Goal: Find specific page/section: Find specific page/section

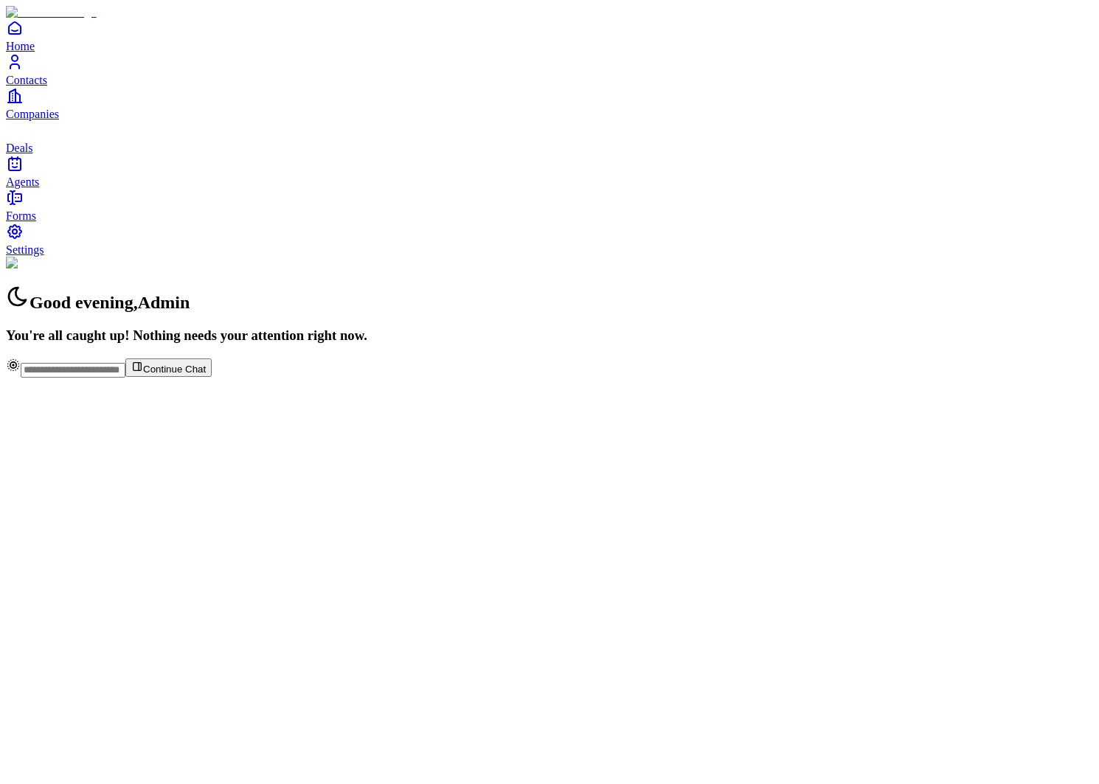
click at [47, 86] on span "Contacts" at bounding box center [26, 80] width 41 height 13
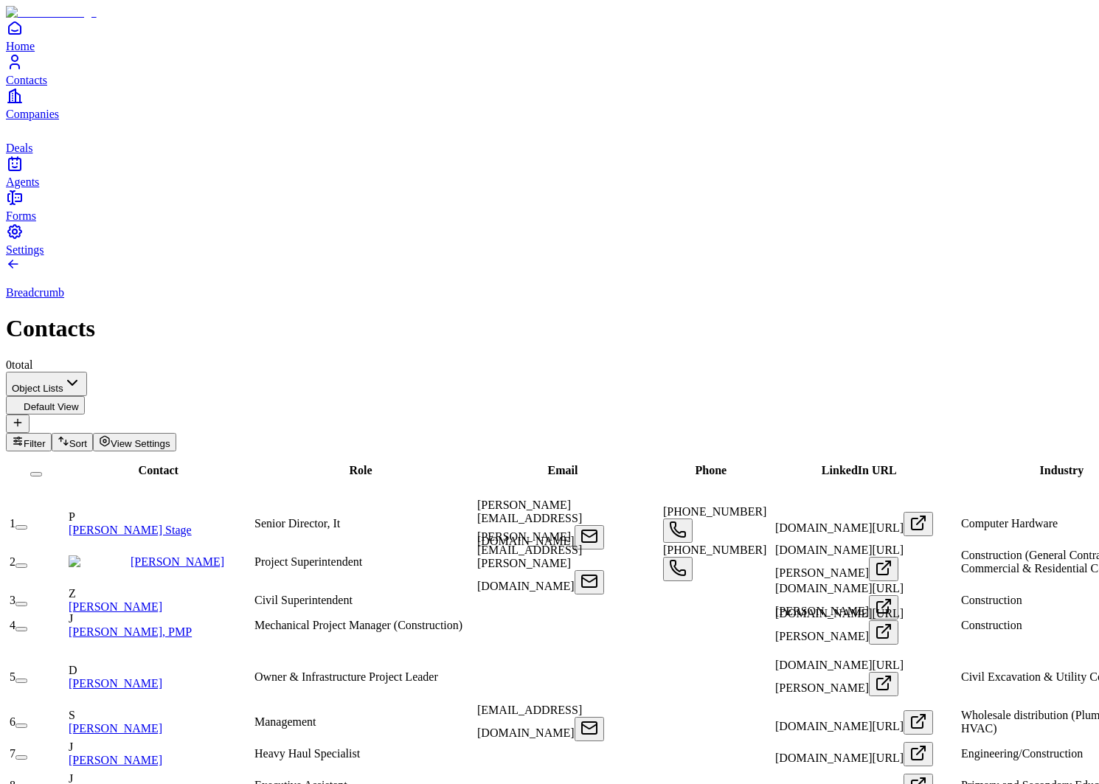
click at [38, 120] on link "Companies" at bounding box center [549, 103] width 1087 height 33
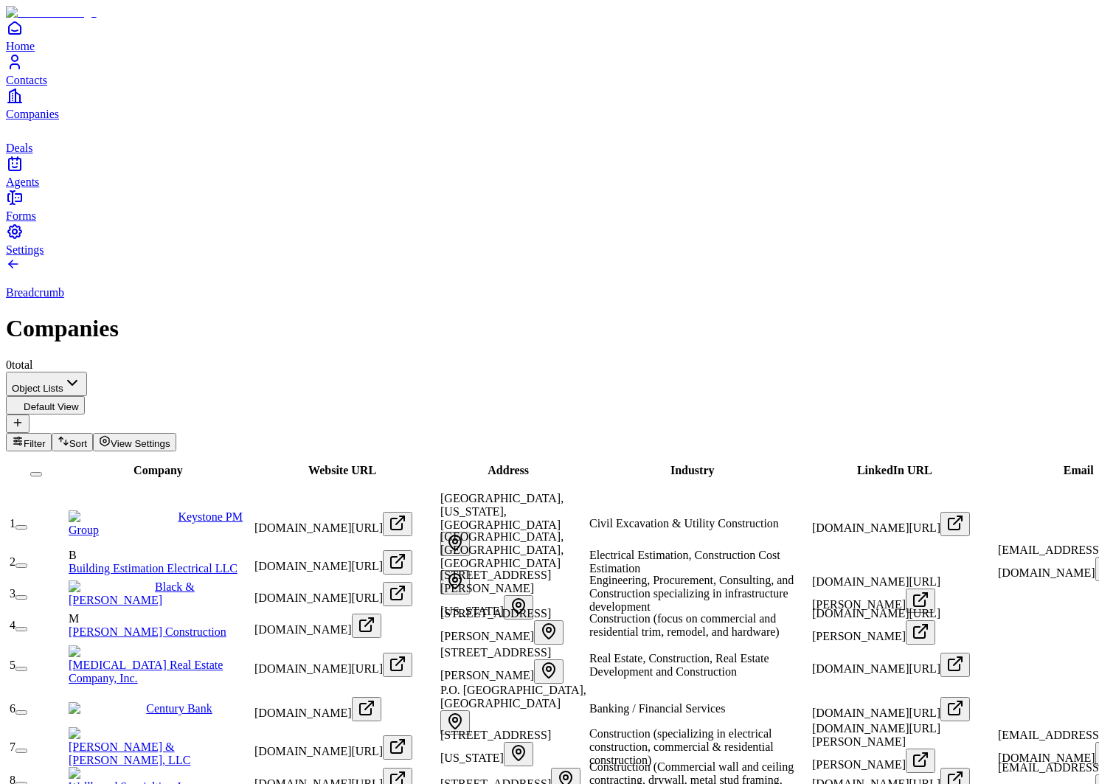
click at [133, 464] on span "Company" at bounding box center [157, 470] width 49 height 13
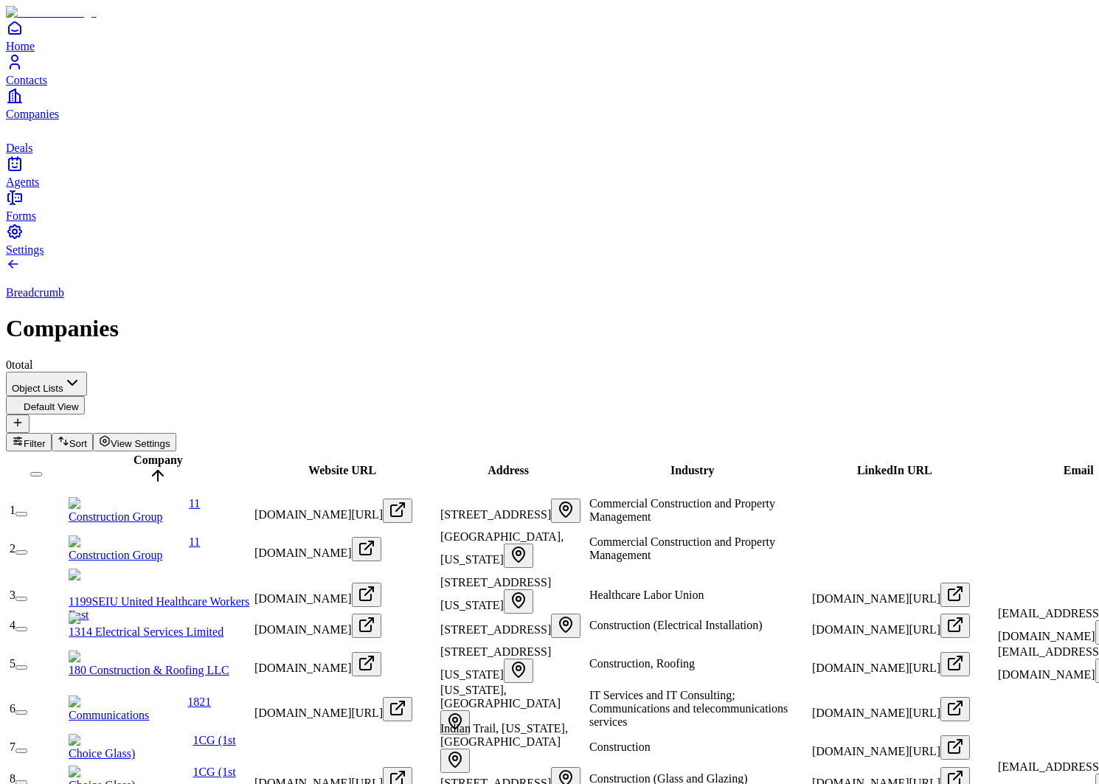
click at [133, 453] on span "Company" at bounding box center [157, 459] width 49 height 13
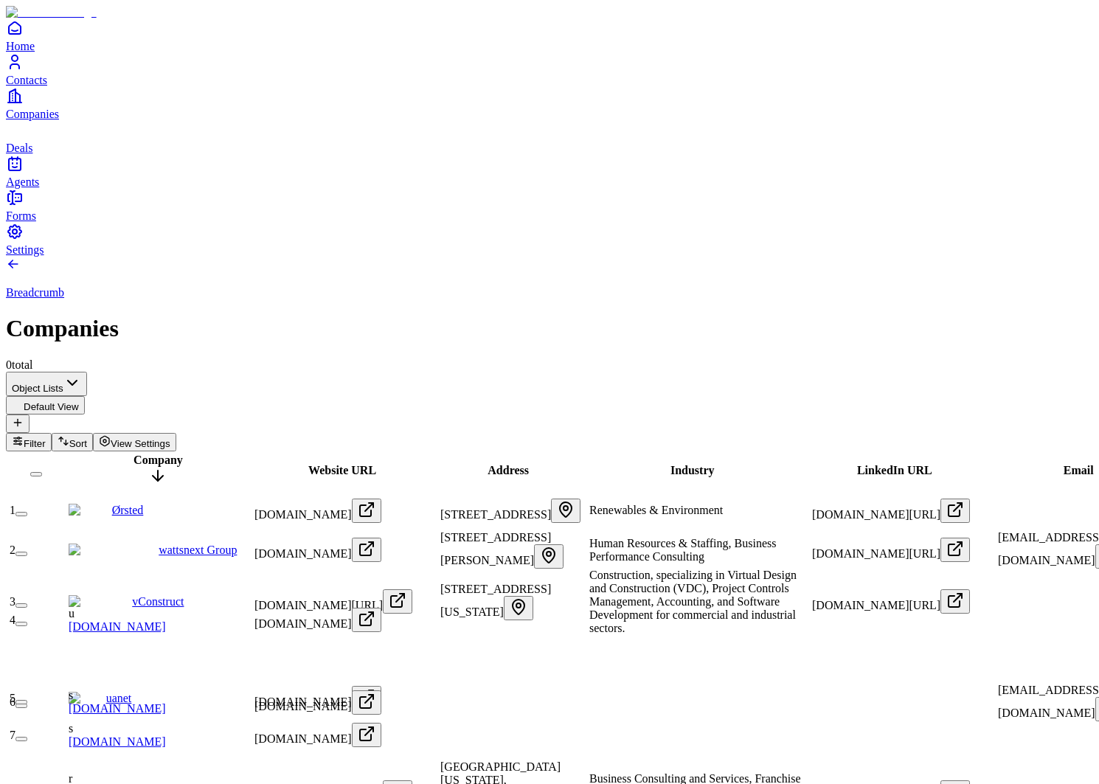
click at [133, 453] on span "Company" at bounding box center [157, 459] width 49 height 13
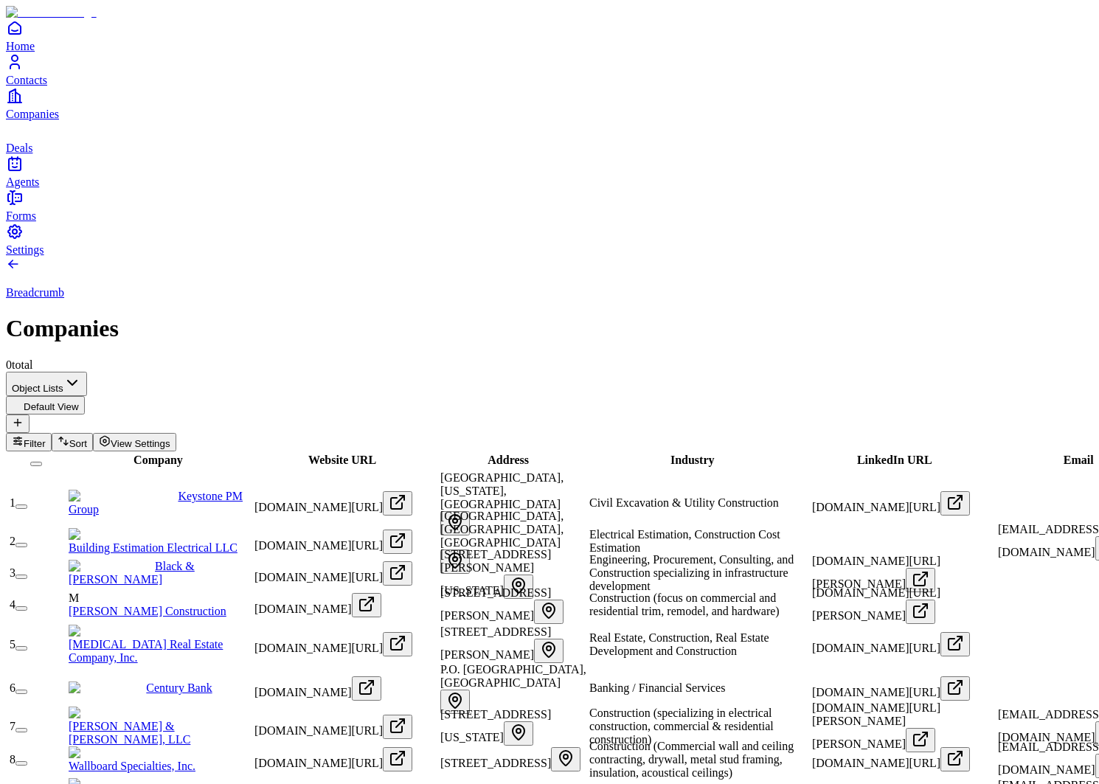
click at [327, 453] on span "Website URL" at bounding box center [342, 459] width 68 height 13
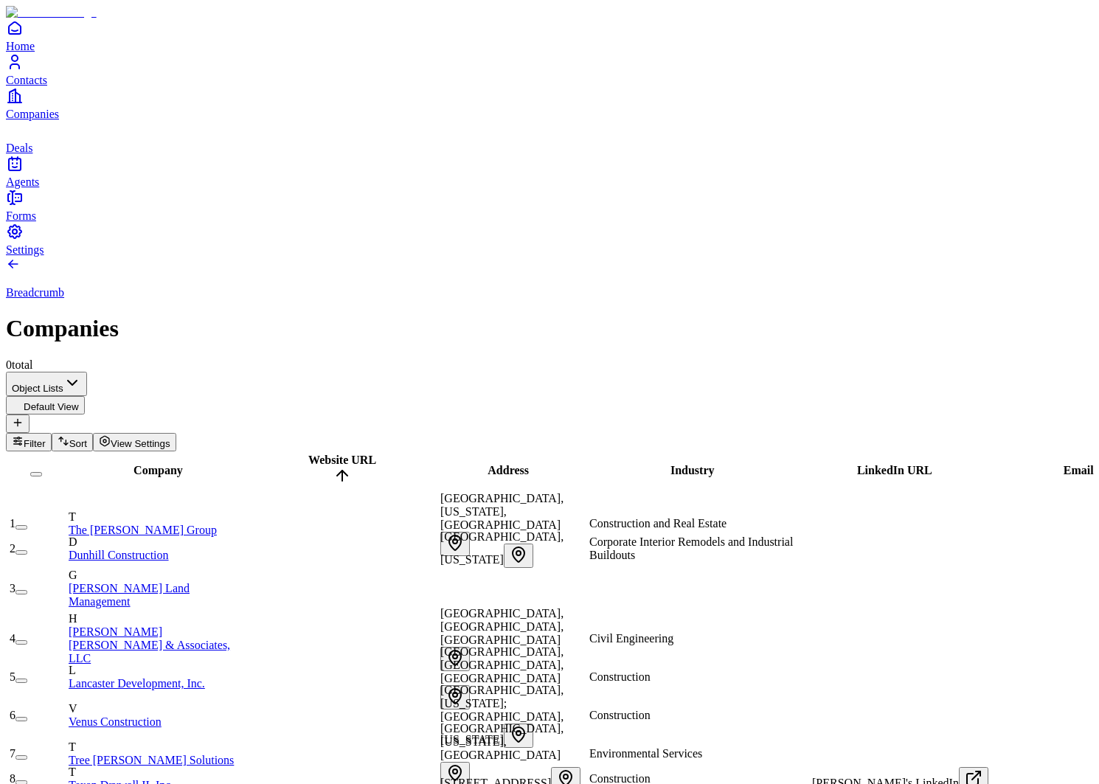
click at [327, 453] on span "Website URL" at bounding box center [342, 459] width 68 height 13
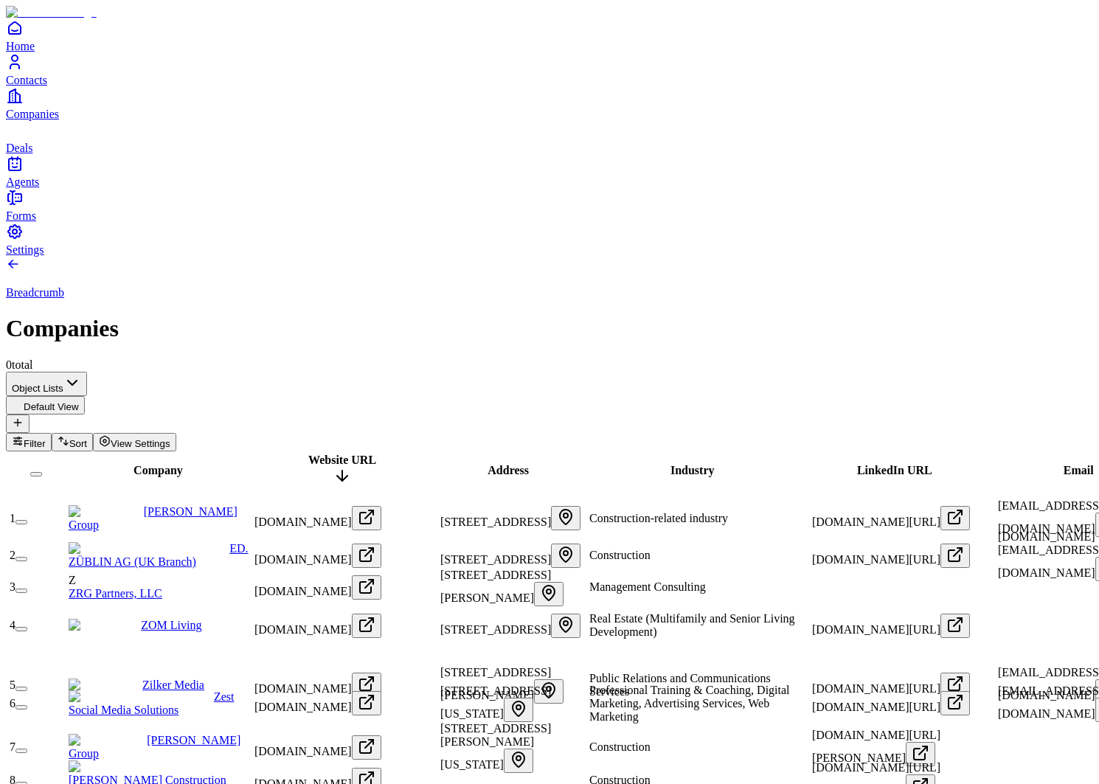
click at [327, 453] on span "Website URL" at bounding box center [342, 459] width 68 height 13
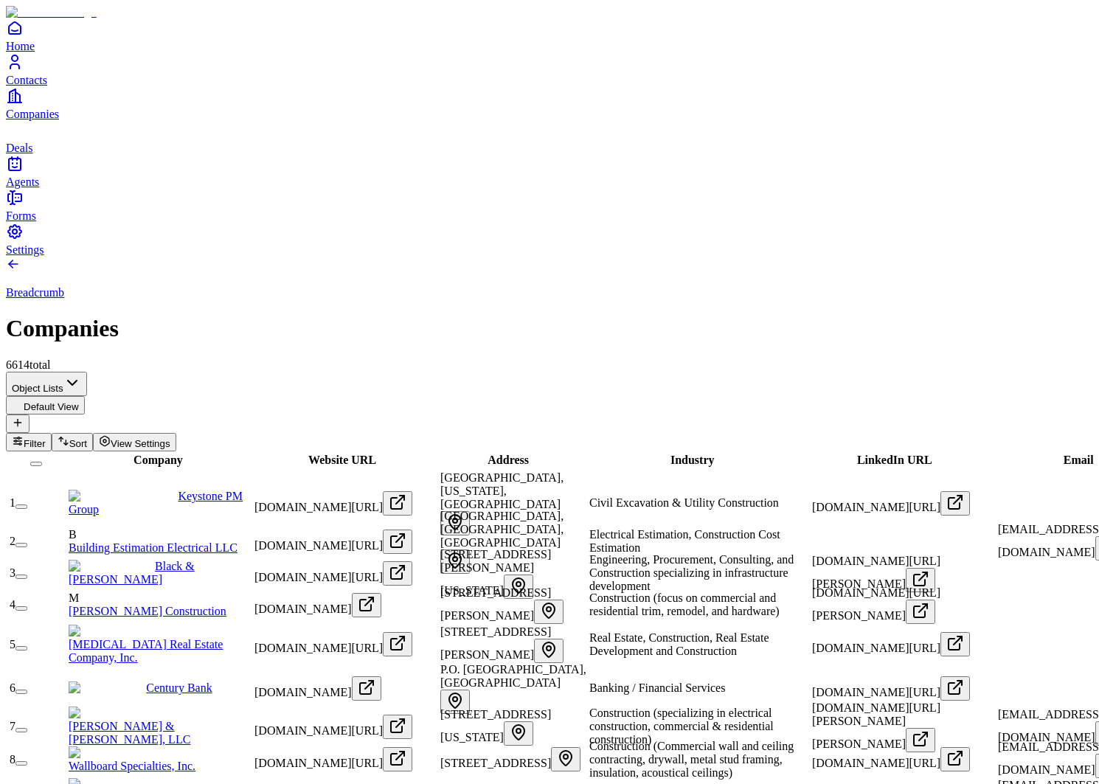
click at [33, 154] on link "Deals" at bounding box center [549, 137] width 1087 height 33
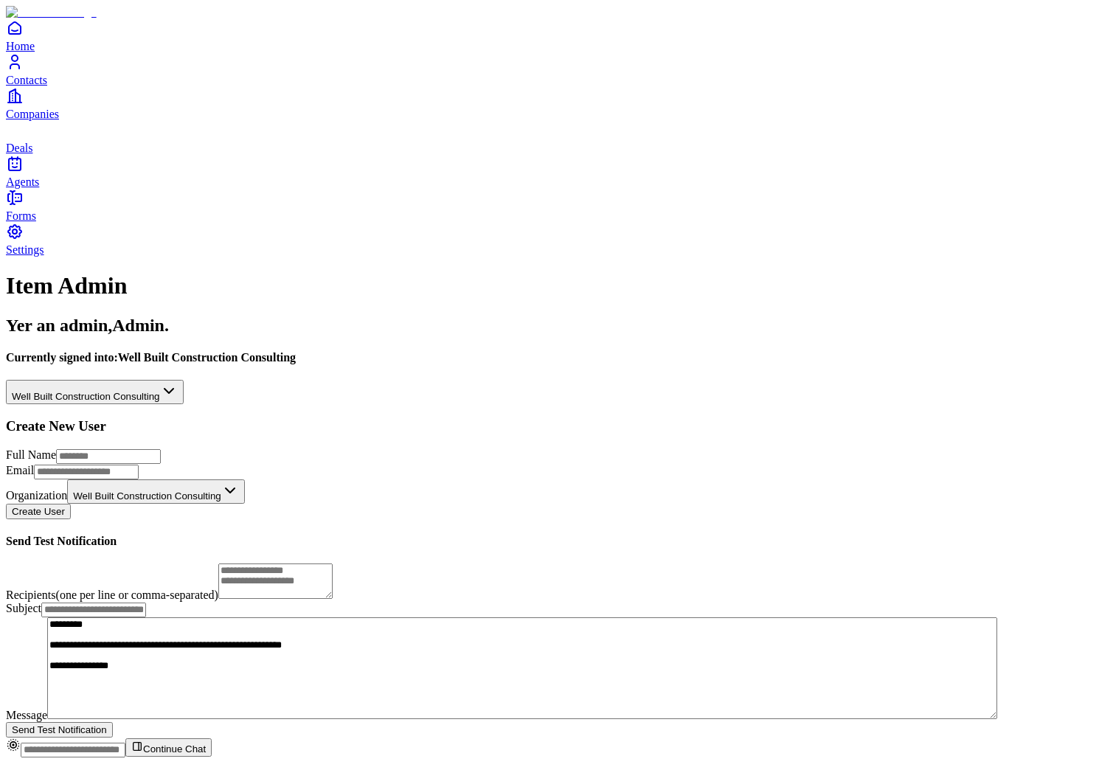
click at [170, 163] on html "**********" at bounding box center [549, 384] width 1099 height 769
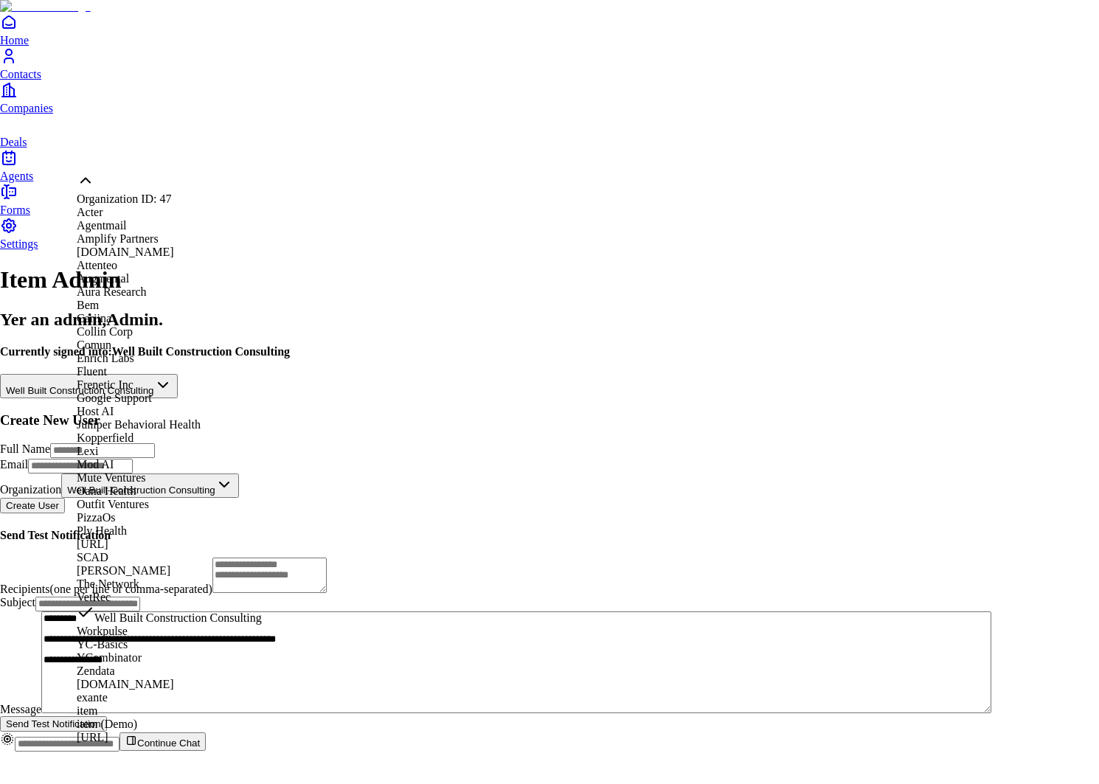
scroll to position [709, 0]
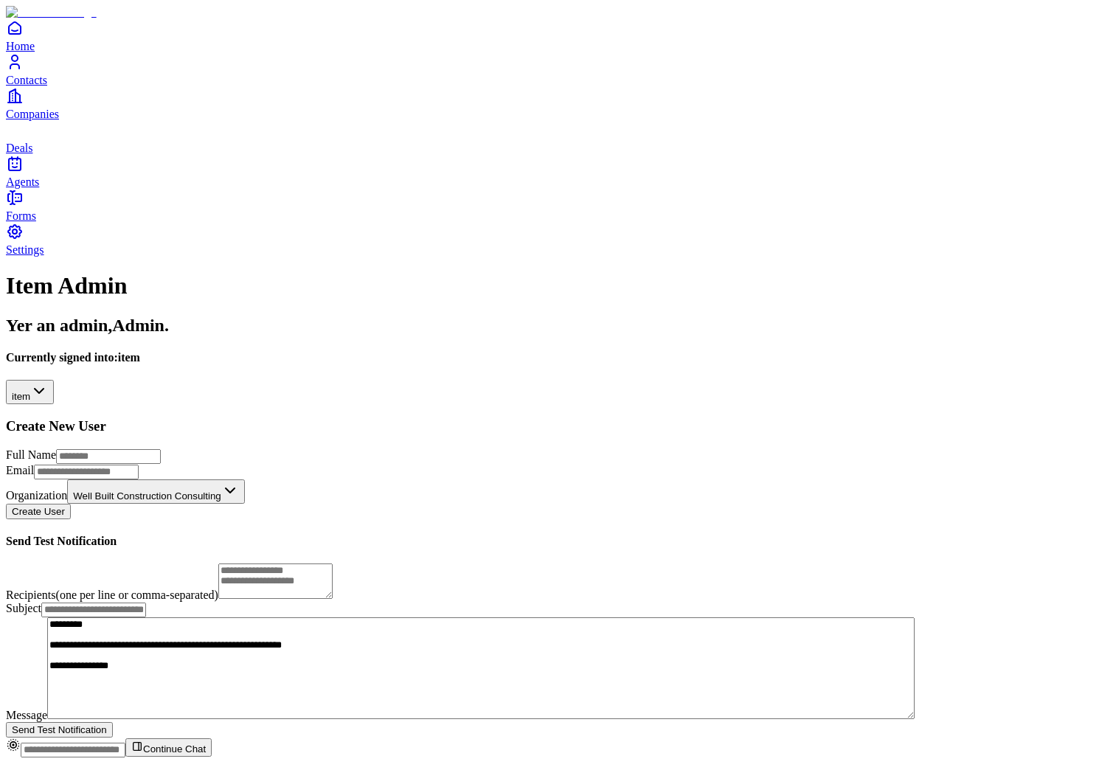
click at [32, 154] on span "Deals" at bounding box center [19, 148] width 27 height 13
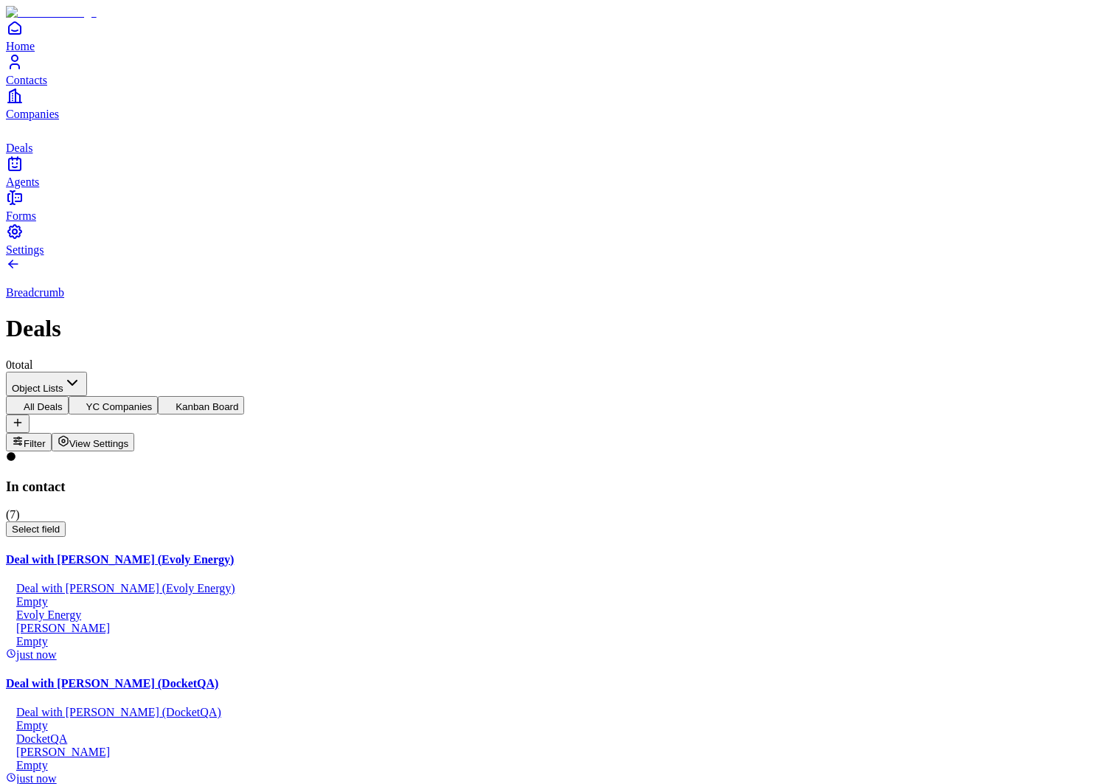
click at [24, 435] on icon "button" at bounding box center [18, 441] width 12 height 12
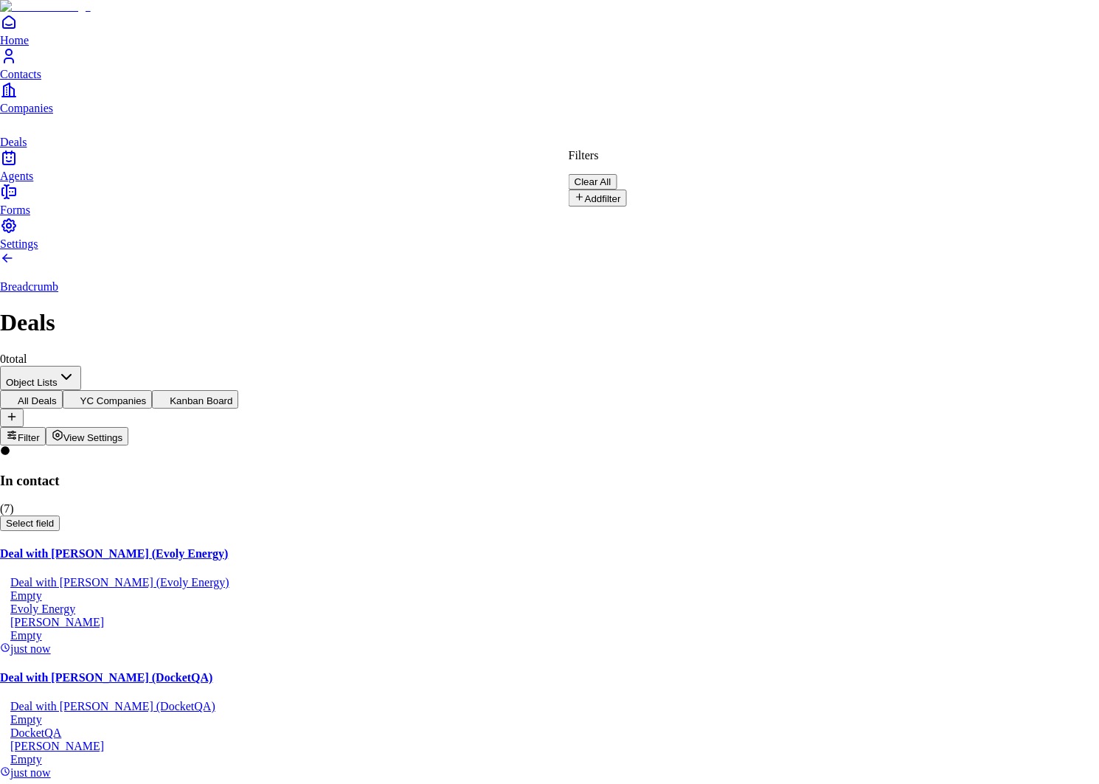
click at [627, 196] on button "Add filter" at bounding box center [597, 197] width 58 height 17
click at [673, 215] on input "text" at bounding box center [620, 222] width 105 height 15
click at [692, 164] on div "Filters Clear All" at bounding box center [630, 169] width 124 height 41
click at [673, 215] on input "****" at bounding box center [620, 222] width 105 height 15
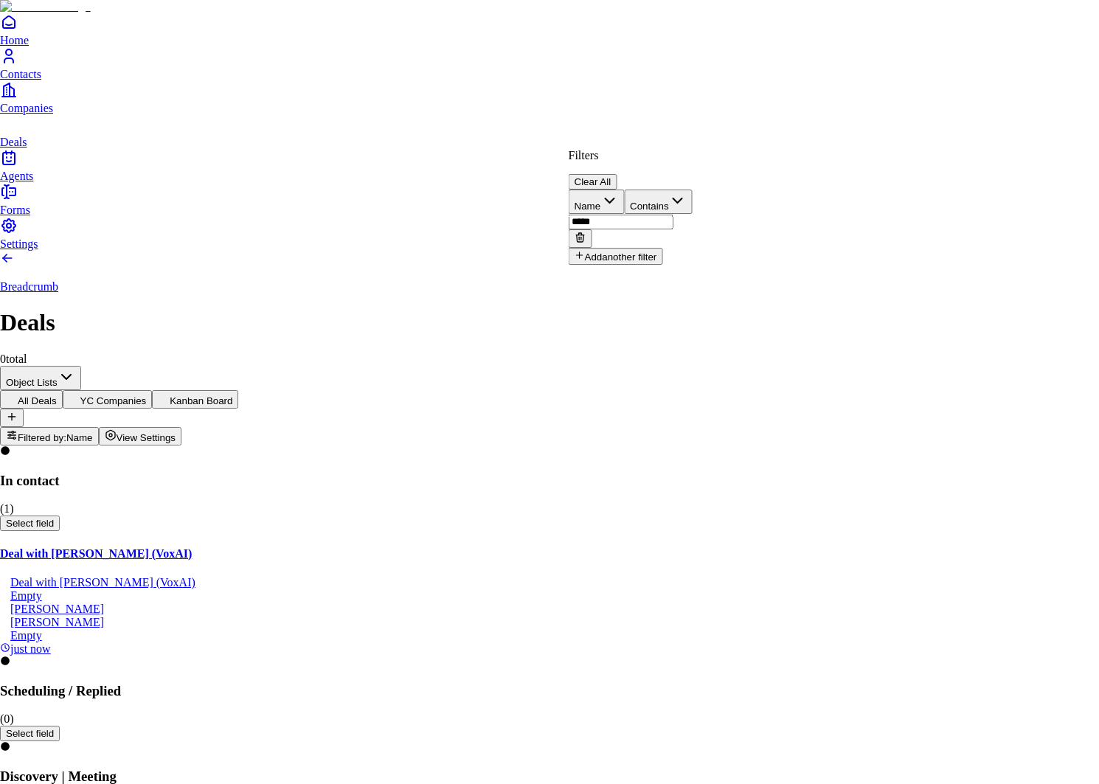
type input "*****"
click at [617, 174] on button "Clear All" at bounding box center [592, 181] width 49 height 15
